Goal: Information Seeking & Learning: Learn about a topic

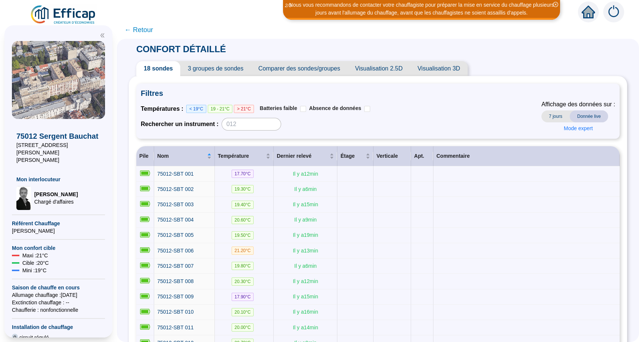
click at [554, 5] on icon "close-circle" at bounding box center [555, 4] width 5 height 5
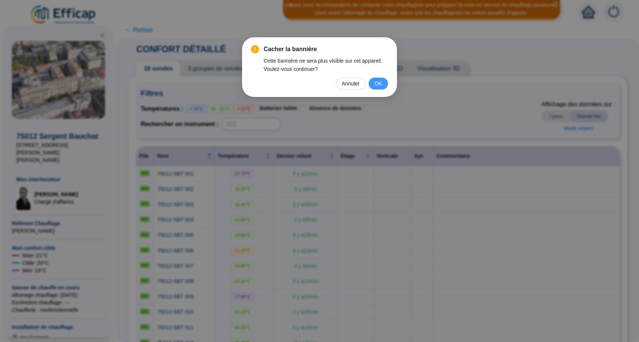
click at [371, 85] on button "OK" at bounding box center [378, 83] width 19 height 12
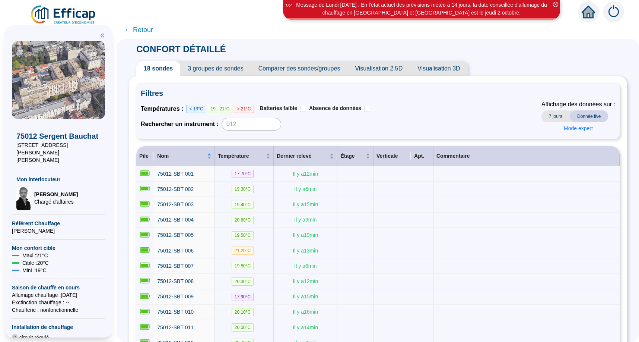
click at [83, 14] on img at bounding box center [63, 14] width 67 height 21
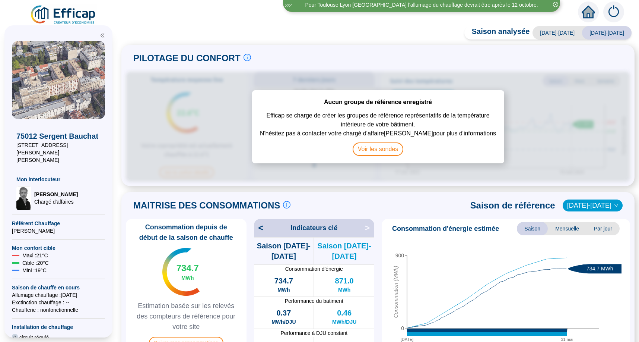
click at [556, 3] on icon "close-circle" at bounding box center [555, 4] width 5 height 5
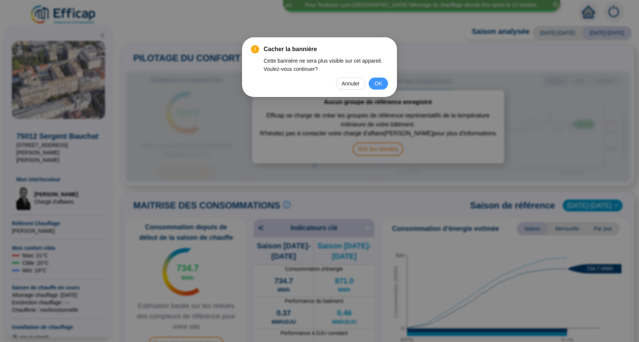
click at [384, 82] on button "OK" at bounding box center [378, 83] width 19 height 12
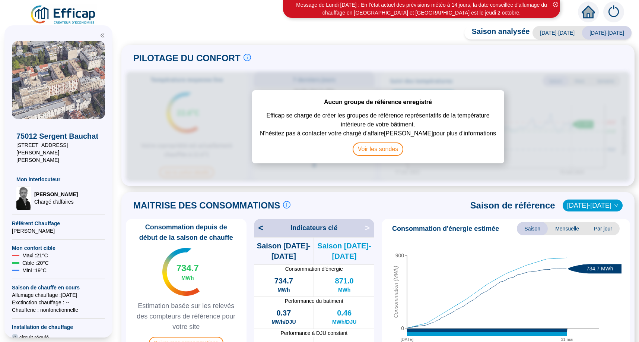
click at [567, 224] on span "Mensuelle" at bounding box center [567, 228] width 39 height 13
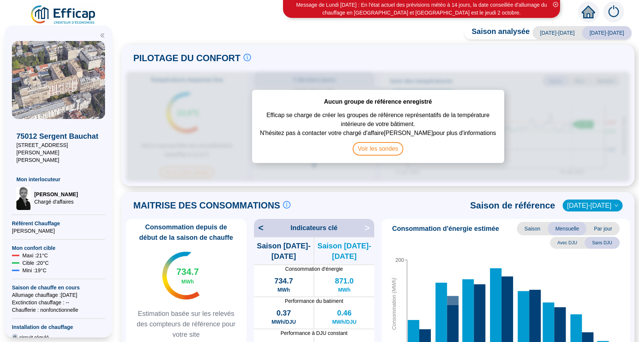
click at [602, 224] on span "Par jour" at bounding box center [603, 228] width 33 height 13
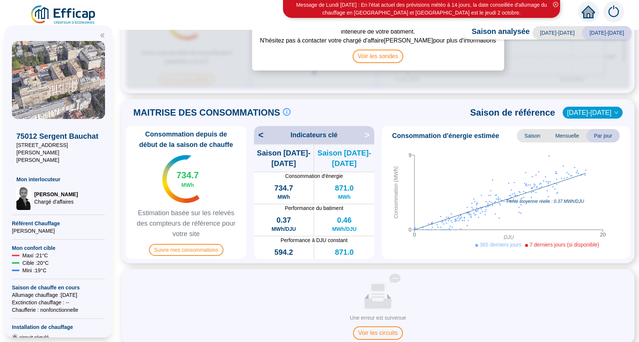
scroll to position [95, 0]
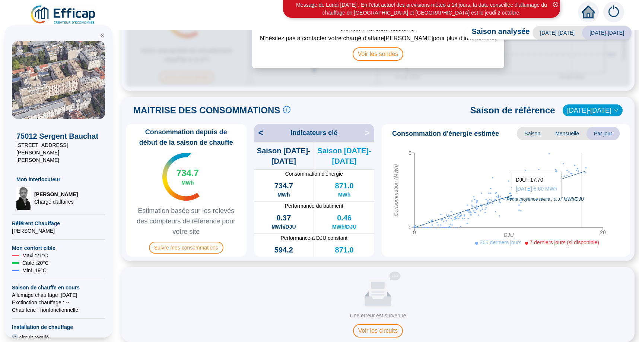
drag, startPoint x: 585, startPoint y: 165, endPoint x: 569, endPoint y: 167, distance: 16.5
click at [569, 167] on icon "0 20 DJU 0 9 Consommation (MWh) Pente moyenne réelle : 0.37 MWh/DJU" at bounding box center [503, 198] width 237 height 112
click at [587, 106] on span "[DATE]-[DATE]" at bounding box center [592, 110] width 51 height 11
click at [588, 123] on div "[DATE]-[DATE]" at bounding box center [592, 123] width 37 height 8
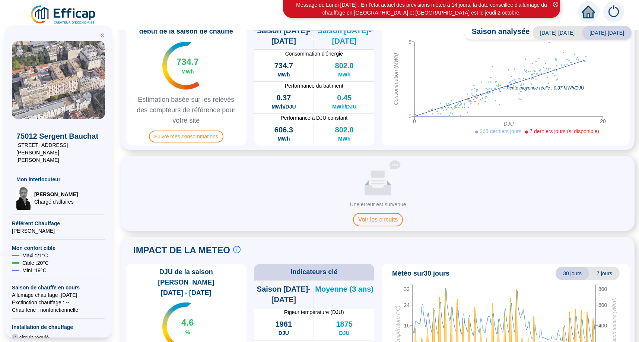
scroll to position [276, 0]
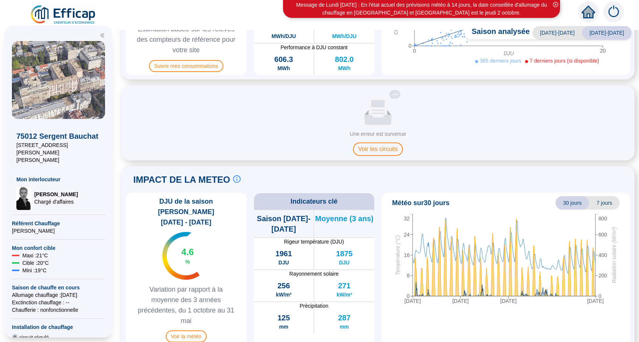
click at [72, 14] on img at bounding box center [63, 14] width 67 height 21
